Goal: Obtain resource: Obtain resource

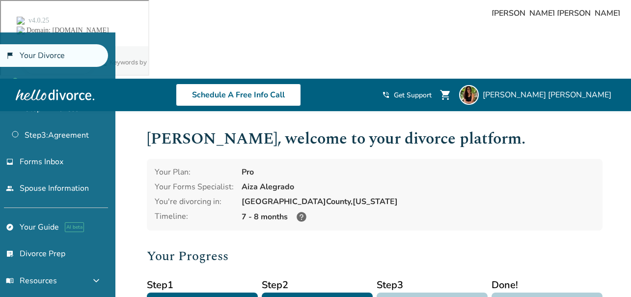
click at [300, 212] on icon at bounding box center [302, 217] width 10 height 10
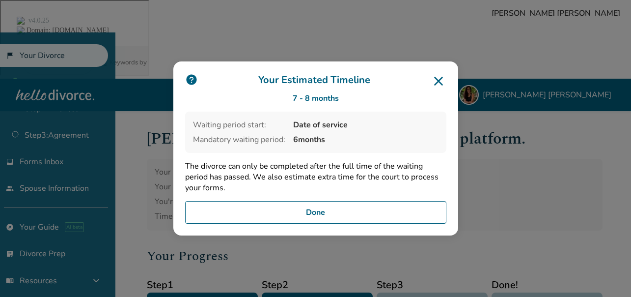
click at [442, 82] on icon at bounding box center [439, 81] width 16 height 16
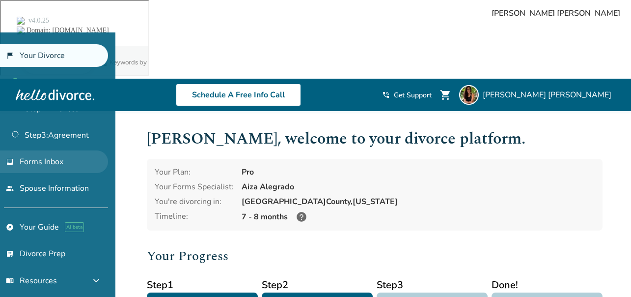
click at [55, 159] on span "Forms Inbox" at bounding box center [42, 161] width 44 height 11
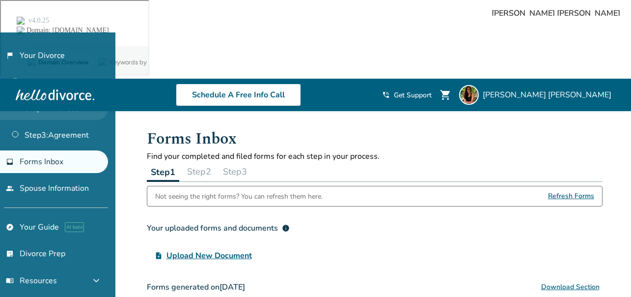
click at [61, 104] on link "Step 2 : Finances" at bounding box center [54, 108] width 108 height 23
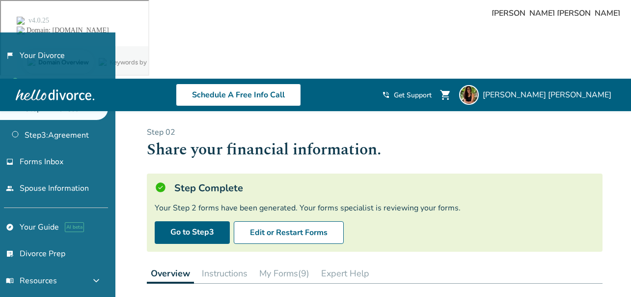
click at [296, 263] on button "My Forms (9)" at bounding box center [284, 273] width 58 height 20
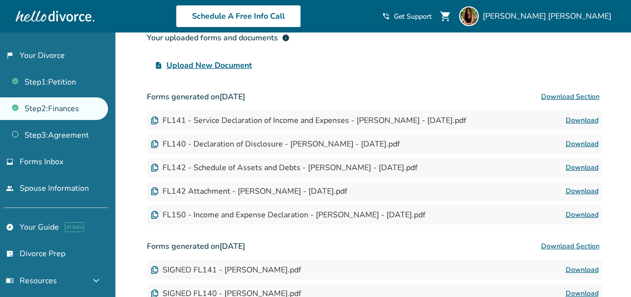
scroll to position [362, 0]
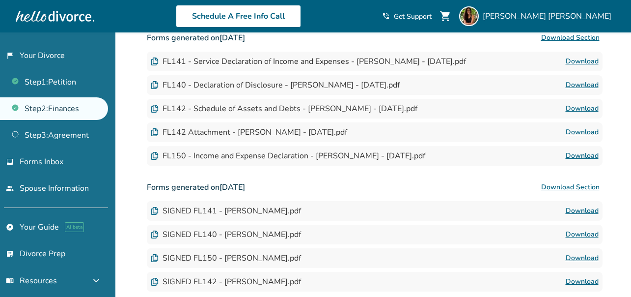
click at [589, 276] on link "Download" at bounding box center [582, 282] width 33 height 12
click at [583, 252] on link "Download" at bounding box center [582, 258] width 33 height 12
